Goal: Navigation & Orientation: Find specific page/section

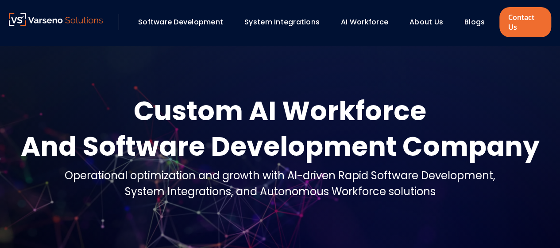
click at [437, 23] on link "About Us" at bounding box center [427, 22] width 34 height 10
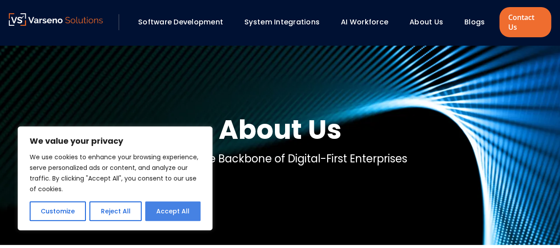
click at [172, 213] on button "Accept All" at bounding box center [172, 210] width 55 height 19
checkbox input "true"
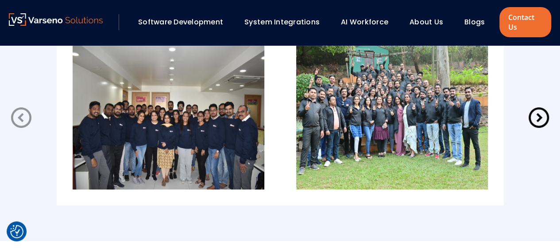
scroll to position [1816, 0]
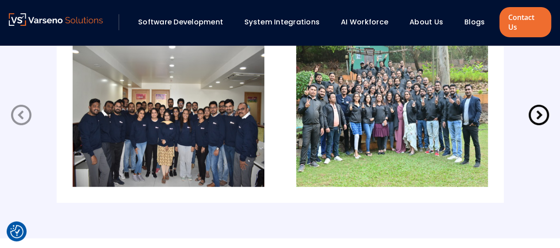
click at [193, 136] on img at bounding box center [169, 114] width 192 height 143
click at [542, 116] on icon at bounding box center [539, 114] width 25 height 25
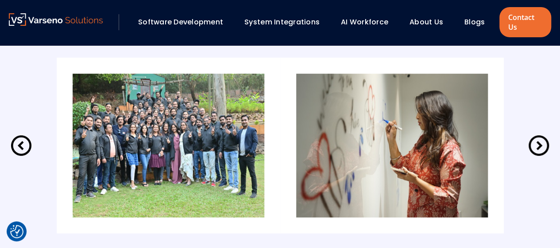
scroll to position [1772, 0]
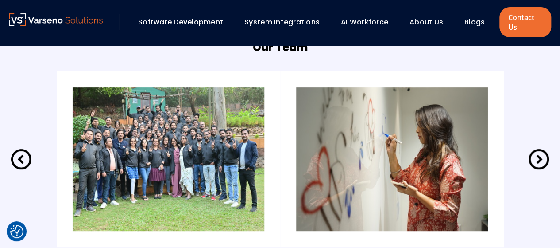
click at [536, 154] on icon at bounding box center [539, 159] width 25 height 25
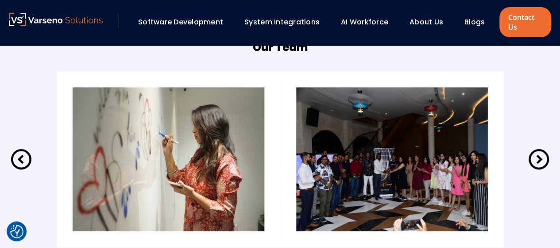
click at [539, 158] on icon at bounding box center [539, 159] width 25 height 25
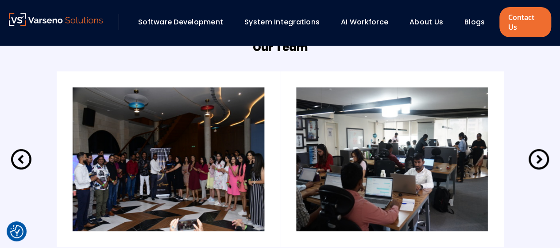
click at [539, 158] on icon at bounding box center [539, 159] width 25 height 25
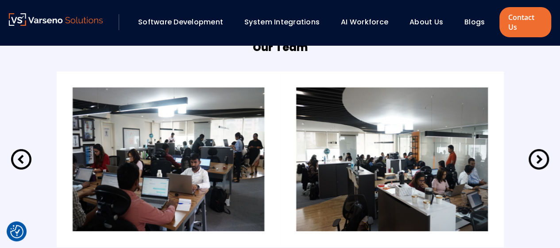
click at [539, 158] on icon at bounding box center [539, 159] width 25 height 25
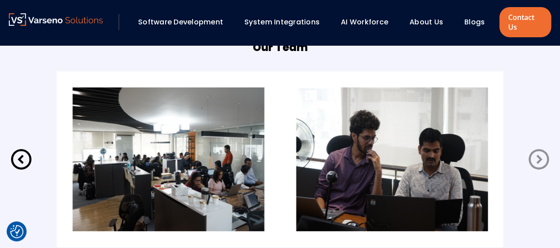
click at [539, 158] on icon at bounding box center [539, 159] width 25 height 25
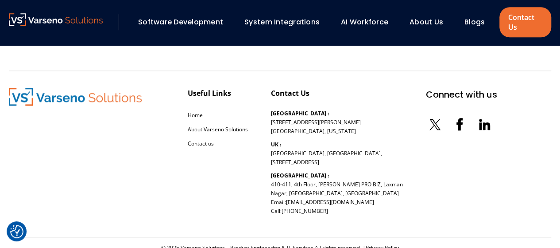
scroll to position [2037, 0]
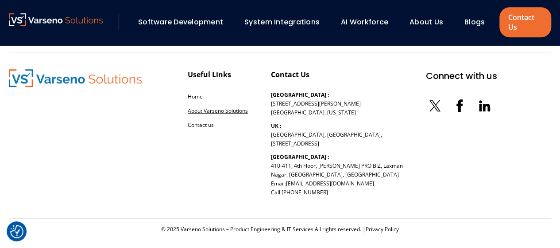
click at [229, 110] on link "About Varseno Solutions" at bounding box center [218, 111] width 60 height 8
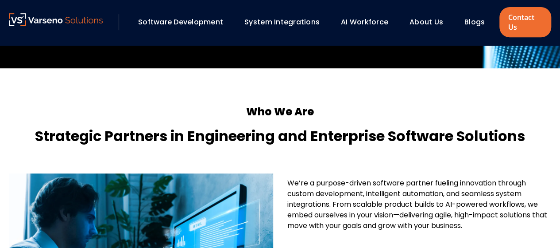
scroll to position [89, 0]
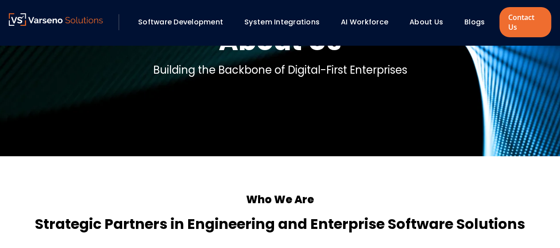
click at [475, 22] on link "Blogs" at bounding box center [475, 22] width 20 height 10
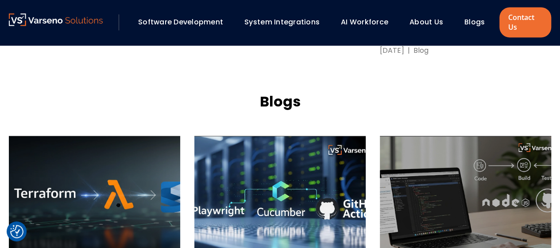
scroll to position [709, 0]
